Goal: Find specific page/section: Find specific page/section

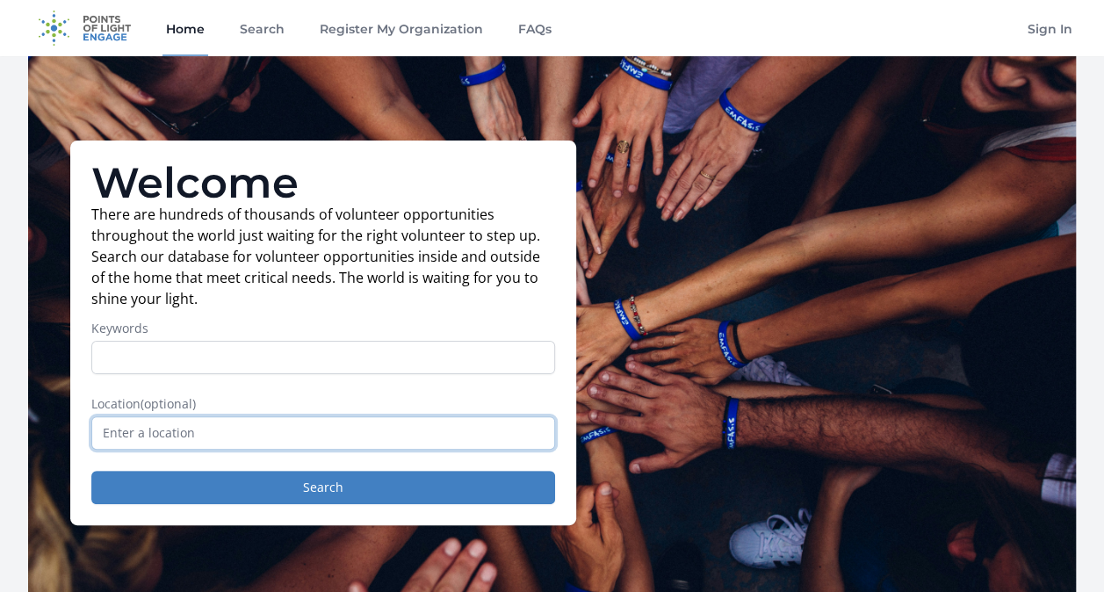
click at [398, 435] on input "text" at bounding box center [323, 432] width 464 height 33
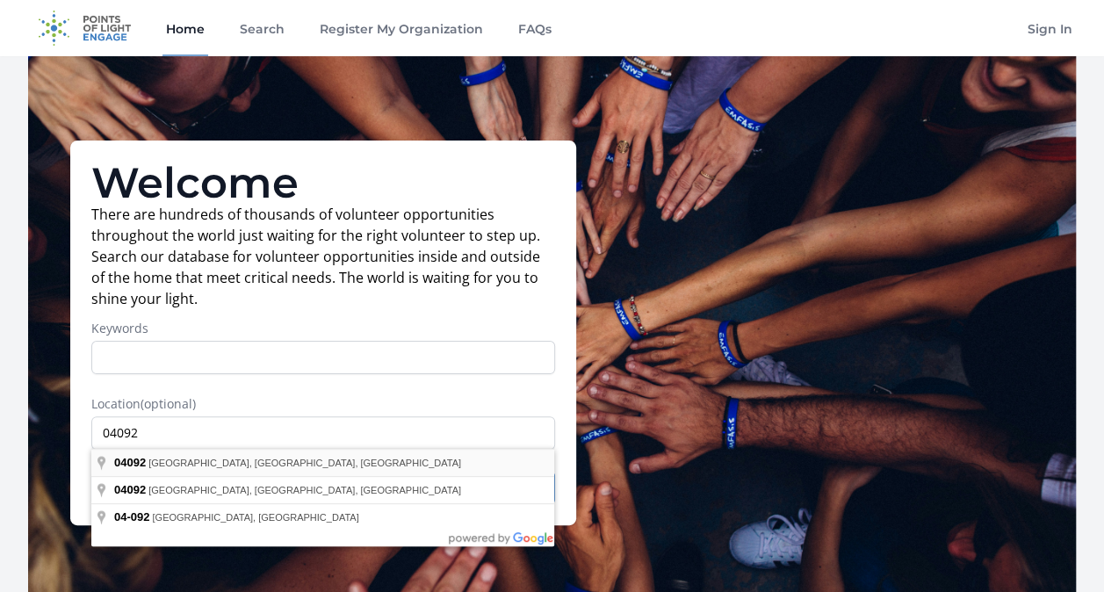
type input "[GEOGRAPHIC_DATA], [GEOGRAPHIC_DATA]"
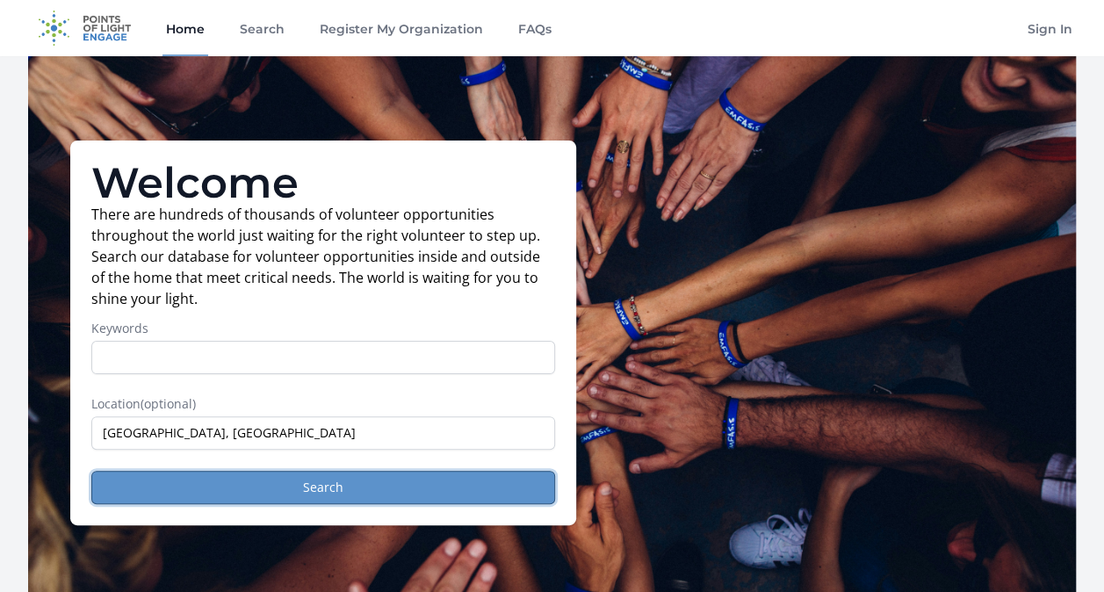
click at [357, 481] on button "Search" at bounding box center [323, 487] width 464 height 33
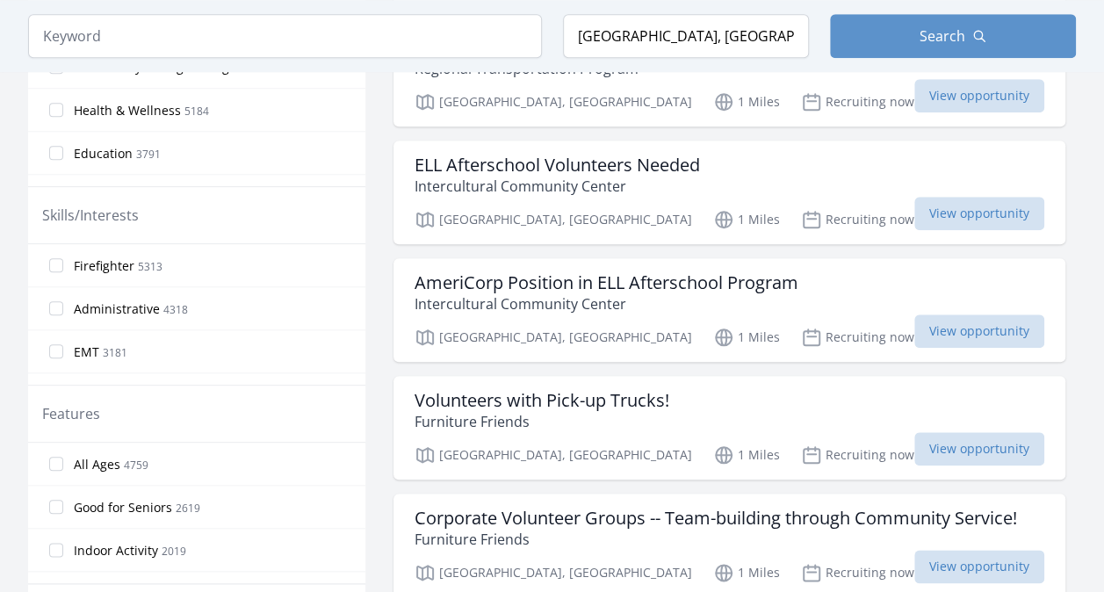
scroll to position [730, 0]
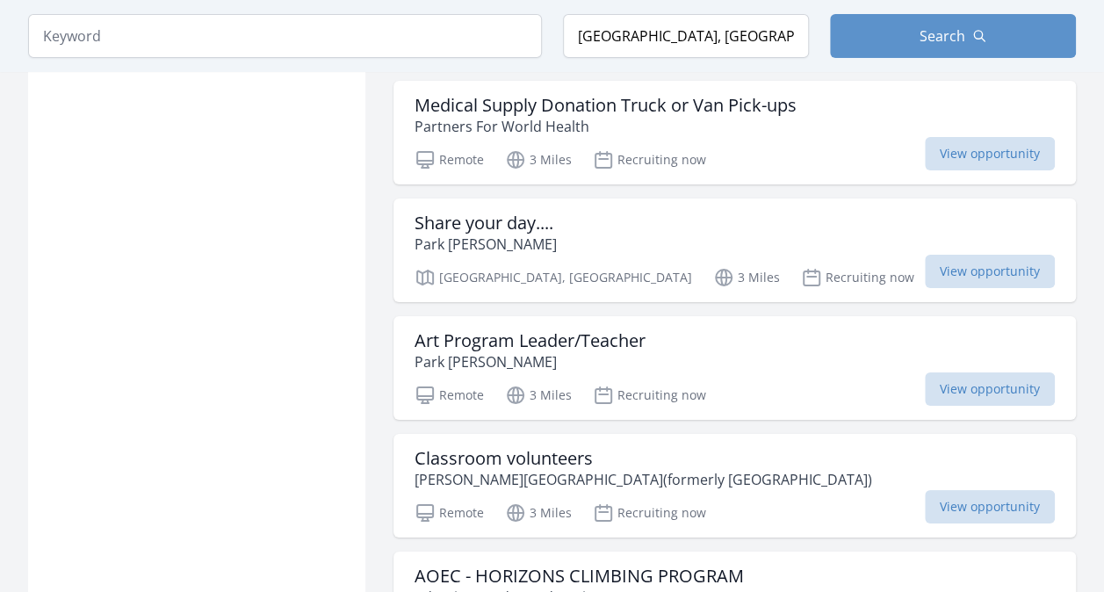
scroll to position [3121, 0]
